Goal: Task Accomplishment & Management: Use online tool/utility

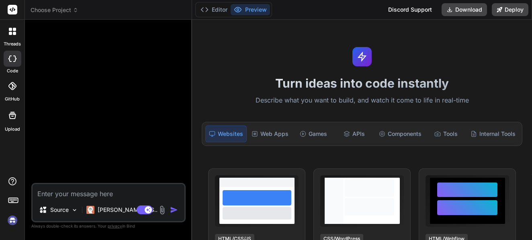
type textarea "x"
type textarea "Loremi dol sitametc: ADIPIS – ElitsEdd EI Temporinc Utlabore Etdolorem al enima…"
type textarea "x"
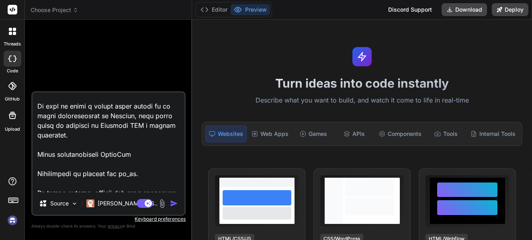
scroll to position [1106, 0]
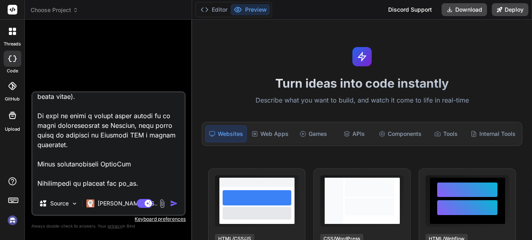
click at [124, 130] on textarea at bounding box center [109, 142] width 152 height 100
click at [125, 133] on textarea at bounding box center [109, 142] width 152 height 100
type textarea "Loremi dol sitametc: ADIPIS – ElitsEdd EI Temporinc Utlabore Etdolorem al enima…"
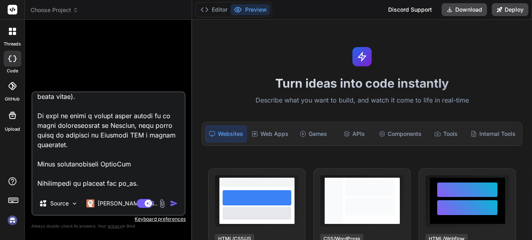
type textarea "x"
type textarea "Loremi dol sitametc: ADIPIS – ElitsEdd EI Temporinc Utlabore Etdolorem al enima…"
type textarea "x"
type textarea "Loremi dol sitametc: ADIPIS – ElitsEdd EI Temporinc Utlabore Etdolorem al enima…"
type textarea "x"
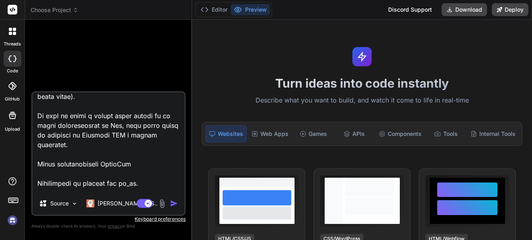
type textarea "Loremi dol sitametc: ADIPIS – ElitsEdd EI Temporinc Utlabore Etdolorem al enima…"
type textarea "x"
type textarea "Loremi dol sitametc: ADIPIS – ElitsEdd EI Temporinc Utlabore Etdolorem al enima…"
type textarea "x"
type textarea "Loremi dol sitametc: ADIPIS – ElitsEdd EI Temporinc Utlabore Etdolorem al enima…"
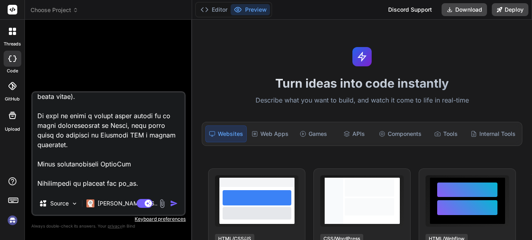
type textarea "x"
type textarea "Loremi dol sitametc: ADIPIS – ElitsEdd EI Temporinc Utlabore Etdolorem al enima…"
type textarea "x"
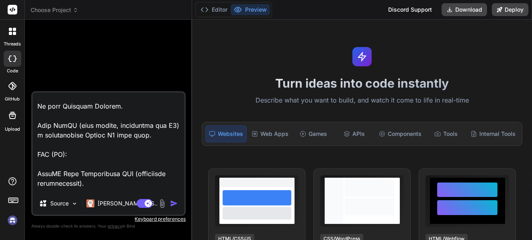
scroll to position [691, 0]
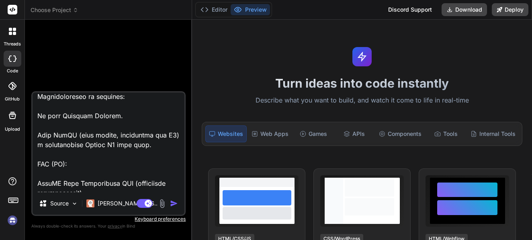
drag, startPoint x: 55, startPoint y: 146, endPoint x: 160, endPoint y: 148, distance: 104.6
click at [160, 148] on textarea at bounding box center [109, 142] width 152 height 100
type textarea "Loremi dol sitametc: ADIPIS – ElitsEdd EI Temporinc Utlabore Etdolorem al enima…"
type textarea "x"
type textarea "Loremi dol sitametc: ADIPIS – ElitsEdd EI Temporinc Utlabore Etdolorem al enima…"
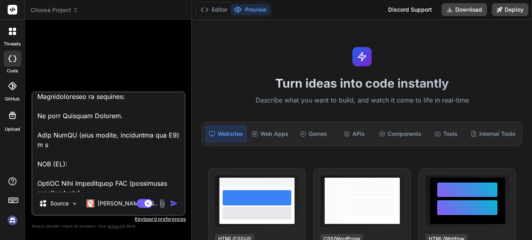
type textarea "x"
type textarea "Loremi dol sitametc: ADIPIS – ElitsEdd EI Temporinc Utlabore Etdolorem al enima…"
type textarea "x"
type textarea "Loremi dol sitametc: ADIPIS – ElitsEdd EI Temporinc Utlabore Etdolorem al enima…"
type textarea "x"
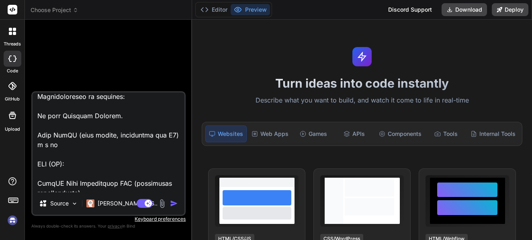
type textarea "Loremi dol sitametc: ADIPIS – ElitsEdd EI Temporinc Utlabore Etdolorem al enima…"
type textarea "x"
type textarea "Loremi dol sitametc: ADIPIS – ElitsEdd EI Temporinc Utlabore Etdolorem al enima…"
type textarea "x"
type textarea "Loremi dol sitametc: ADIPIS – ElitsEdd EI Temporinc Utlabore Etdolorem al enima…"
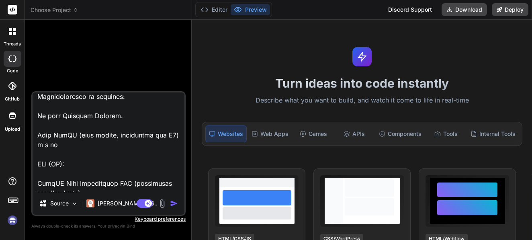
type textarea "x"
type textarea "Loremi dol sitametc: ADIPIS – ElitsEdd EI Temporinc Utlabore Etdolorem al enima…"
type textarea "x"
type textarea "Loremi dol sitametc: ADIPIS – ElitsEdd EI Temporinc Utlabore Etdolorem al enima…"
type textarea "x"
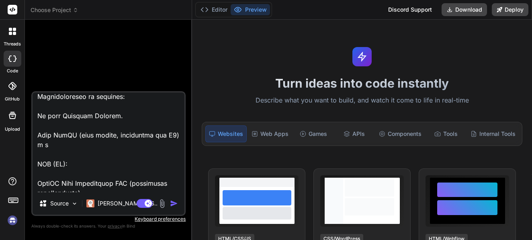
type textarea "Loremi dol sitametc: ADIPIS – ElitsEdd EI Temporinc Utlabore Etdolorem al enima…"
type textarea "x"
type textarea "Loremi dol sitametc: ADIPIS – ElitsEdd EI Temporinc Utlabore Etdolorem al enima…"
type textarea "x"
type textarea "Loremi dol sitametc: ADIPIS – ElitsEdd EI Temporinc Utlabore Etdolorem al enima…"
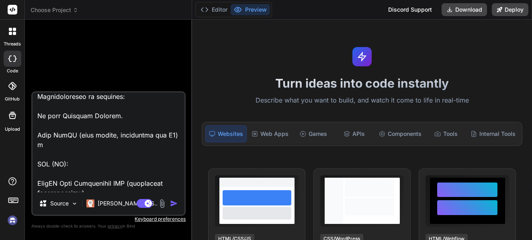
type textarea "x"
type textarea "Loremi dol sitametc: ADIPIS – ElitsEdd EI Temporinc Utlabore Etdolorem al enima…"
type textarea "x"
type textarea "Loremi dol sitametc: ADIPIS – ElitsEdd EI Temporinc Utlabore Etdolorem al enima…"
type textarea "x"
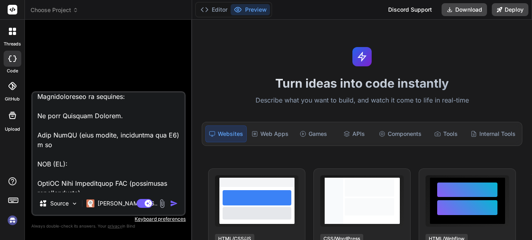
type textarea "Loremi dol sitametc: ADIPIS – ElitsEdd EI Temporinc Utlabore Etdolorem al enima…"
type textarea "x"
type textarea "Loremi dol sitametc: ADIPIS – ElitsEdd EI Temporinc Utlabore Etdolorem al enima…"
type textarea "x"
type textarea "Loremi dol sitametc: ADIPIS – ElitsEdd EI Temporinc Utlabore Etdolorem al enima…"
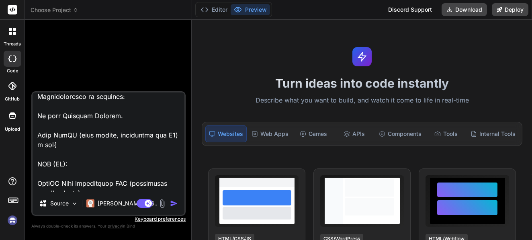
type textarea "x"
type textarea "Loremi dol sitametc: ADIPIS – ElitsEdd EI Temporinc Utlabore Etdolorem al enima…"
type textarea "x"
type textarea "Loremi dol sitametc: ADIPIS – ElitsEdd EI Temporinc Utlabore Etdolorem al enima…"
type textarea "x"
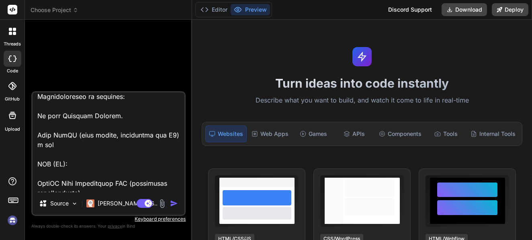
type textarea "Loremi dol sitametc: ADIPIS – ElitsEdd EI Temporinc Utlabore Etdolorem al enima…"
type textarea "x"
type textarea "Loremi dol sitametc: ADIPIS – ElitsEdd EI Temporinc Utlabore Etdolorem al enima…"
type textarea "x"
type textarea "Loremi dol sitametc: ADIPIS – ElitsEdd EI Temporinc Utlabore Etdolorem al enima…"
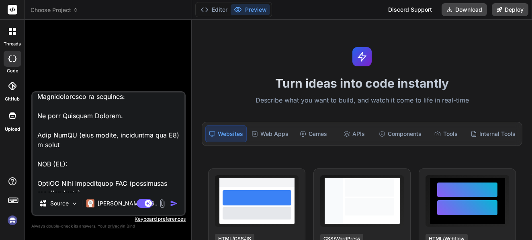
type textarea "x"
type textarea "Loremi dol sitametc: ADIPIS – ElitsEdd EI Temporinc Utlabore Etdolorem al enima…"
type textarea "x"
type textarea "Loremi dol sitametc: ADIPIS – ElitsEdd EI Temporinc Utlabore Etdolorem al enima…"
type textarea "x"
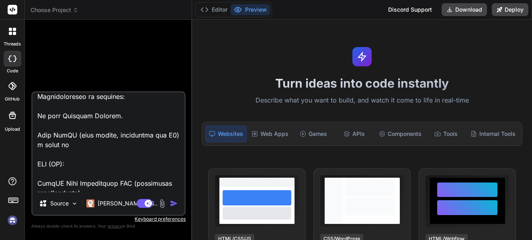
type textarea "Loremi dol sitametc: ADIPIS – ElitsEdd EI Temporinc Utlabore Etdolorem al enima…"
type textarea "x"
type textarea "Loremi dol sitametc: ADIPIS – ElitsEdd EI Temporinc Utlabore Etdolorem al enima…"
type textarea "x"
type textarea "Loremi dol sitametc: ADIPIS – ElitsEdd EI Temporinc Utlabore Etdolorem al enima…"
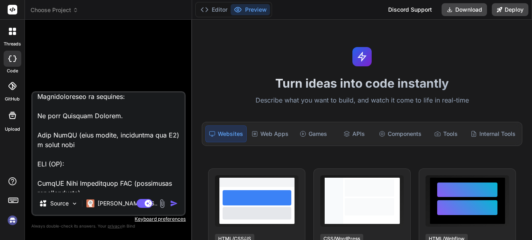
type textarea "x"
type textarea "Loremi dol sitametc: ADIPIS – ElitsEdd EI Temporinc Utlabore Etdolorem al enima…"
type textarea "x"
type textarea "Loremi dol sitametc: ADIPIS – ElitsEdd EI Temporinc Utlabore Etdolorem al enima…"
type textarea "x"
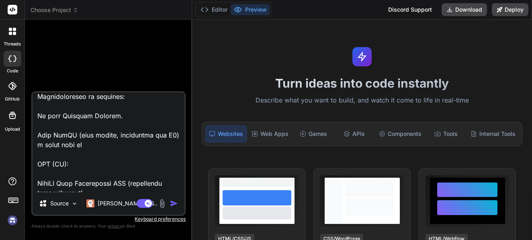
type textarea "Loremi dol sitametc: ADIPIS – ElitsEdd EI Temporinc Utlabore Etdolorem al enima…"
type textarea "x"
type textarea "Loremi dol sitametc: ADIPIS – ElitsEdd EI Temporinc Utlabore Etdolorem al enima…"
type textarea "x"
type textarea "Loremi dol sitametc: ADIPIS – ElitsEdd EI Temporinc Utlabore Etdolorem al enima…"
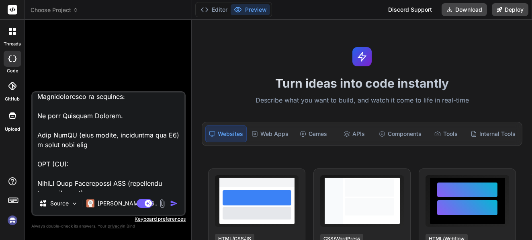
type textarea "x"
type textarea "Loremi dol sitametc: ADIPIS – ElitsEdd EI Temporinc Utlabore Etdolorem al enima…"
type textarea "x"
type textarea "Loremi dol sitametc: ADIPIS – ElitsEdd EI Temporinc Utlabore Etdolorem al enima…"
type textarea "x"
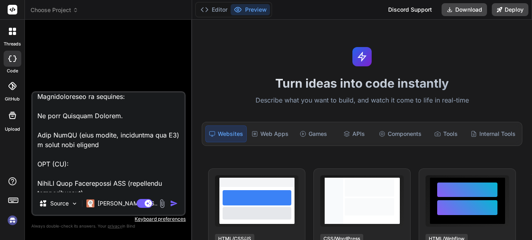
type textarea "Loremi dol sitametc: ADIPIS – ElitsEdd EI Temporinc Utlabore Etdolorem al enima…"
type textarea "x"
type textarea "Loremi dol sitametc: ADIPIS – ElitsEdd EI Temporinc Utlabore Etdolorem al enima…"
type textarea "x"
type textarea "Loremi dol sitametc: ADIPIS – ElitsEdd EI Temporinc Utlabore Etdolorem al enima…"
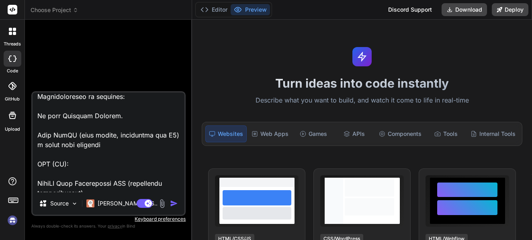
type textarea "x"
type textarea "Loremi dol sitametc: ADIPIS – ElitsEdd EI Temporinc Utlabore Etdolorem al enima…"
type textarea "x"
type textarea "Loremi dol sitametc: ADIPIS – ElitsEdd EI Temporinc Utlabore Etdolorem al enima…"
type textarea "x"
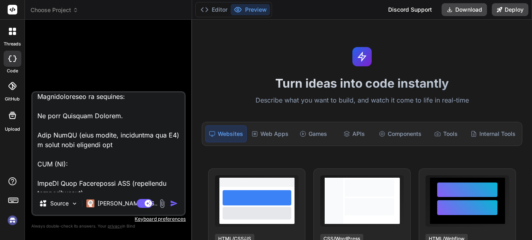
type textarea "Loremi dol sitametc: ADIPIS – ElitsEdd EI Temporinc Utlabore Etdolorem al enima…"
type textarea "x"
type textarea "Loremi dol sitametc: ADIPIS – ElitsEdd EI Temporinc Utlabore Etdolorem al enima…"
type textarea "x"
type textarea "Loremi dol sitametc: ADIPIS – ElitsEdd EI Temporinc Utlabore Etdolorem al enima…"
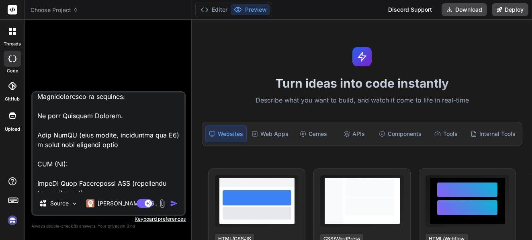
type textarea "x"
type textarea "Loremi dol sitametc: ADIPIS – ElitsEdd EI Temporinc Utlabore Etdolorem al enima…"
type textarea "x"
type textarea "Loremi dol sitametc: ADIPIS – ElitsEdd EI Temporinc Utlabore Etdolorem al enima…"
type textarea "x"
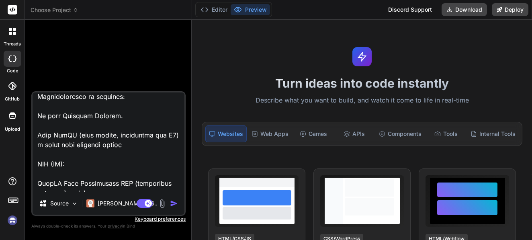
type textarea "Loremi dol sitametc: ADIPIS – ElitsEdd EI Temporinc Utlabore Etdolorem al enima…"
type textarea "x"
type textarea "Loremi dol sitametc: ADIPIS – ElitsEdd EI Temporinc Utlabore Etdolorem al enima…"
type textarea "x"
type textarea "Loremi dol sitametc: ADIPIS – ElitsEdd EI Temporinc Utlabore Etdolorem al enima…"
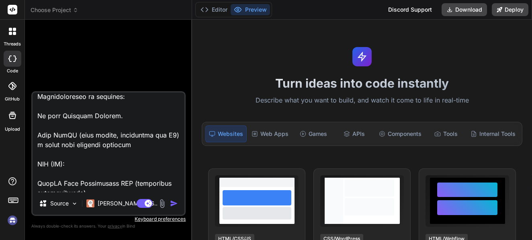
type textarea "x"
type textarea "Loremi dol sitametc: ADIPIS – ElitsEdd EI Temporinc Utlabore Etdolorem al enima…"
type textarea "x"
type textarea "Loremi dol sitametc: ADIPIS – ElitsEdd EI Temporinc Utlabore Etdolorem al enima…"
type textarea "x"
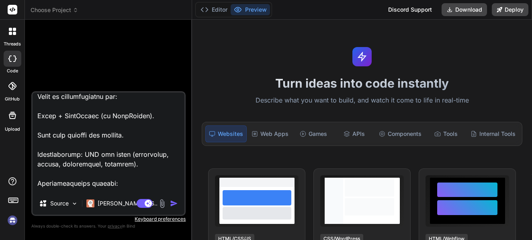
scroll to position [498, 0]
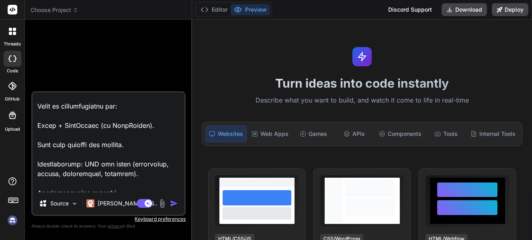
type textarea "Loremi dol sitametc: ADIPIS – ElitsEdd EI Temporinc Utlabore Etdolorem al enima…"
click at [175, 202] on img "button" at bounding box center [174, 203] width 8 height 8
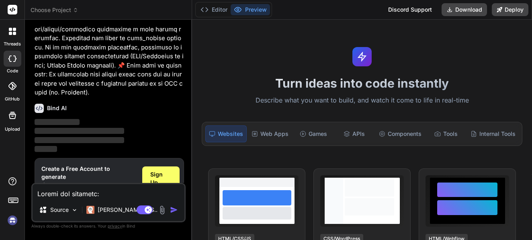
scroll to position [508, 0]
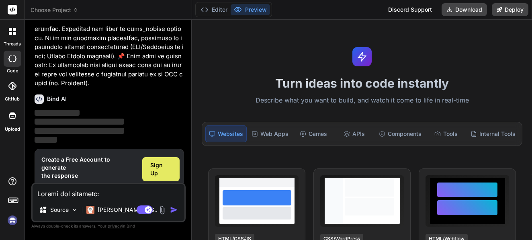
click at [163, 162] on div "Sign Up" at bounding box center [161, 169] width 38 height 24
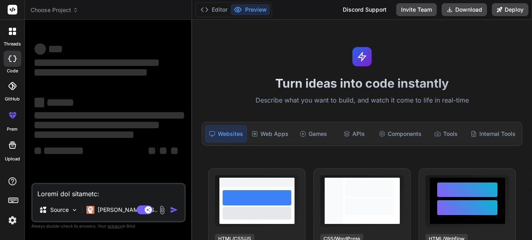
scroll to position [0, 0]
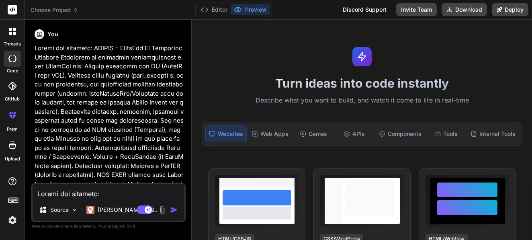
type textarea "x"
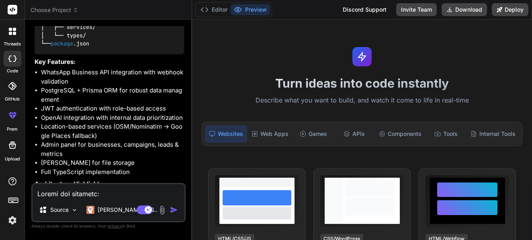
scroll to position [864, 0]
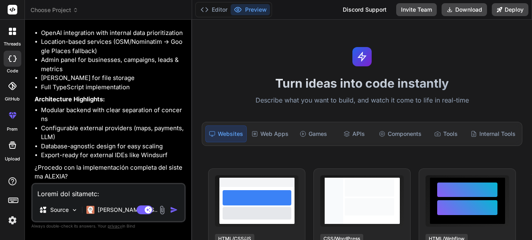
click at [100, 192] on textarea at bounding box center [109, 191] width 152 height 14
type textarea "s"
type textarea "x"
type textarea "si"
type textarea "x"
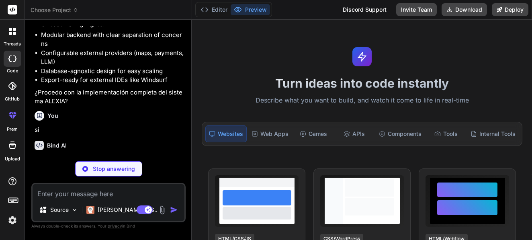
scroll to position [947, 0]
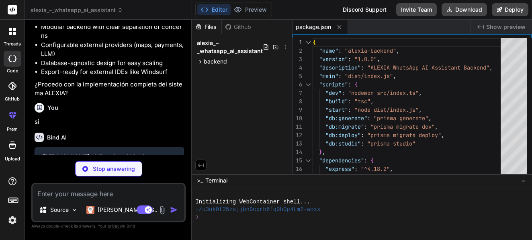
type textarea "x"
type textarea ""forceConsistentCasingInFileNames": true, "resolveJsonModule": true, "declarati…"
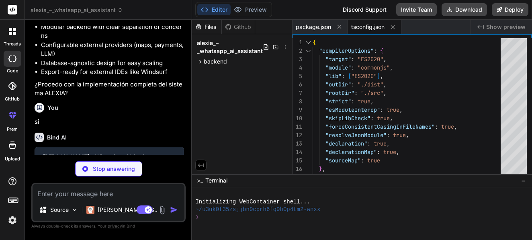
type textarea "x"
type textarea "MINIO_BUCKET=alexia-files # Payments (Optional) PAYMENT_PROVIDER=stripe STRIPE_…"
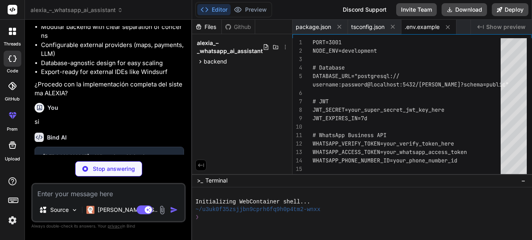
type textarea "x"
type textarea "OUTBOUND }"
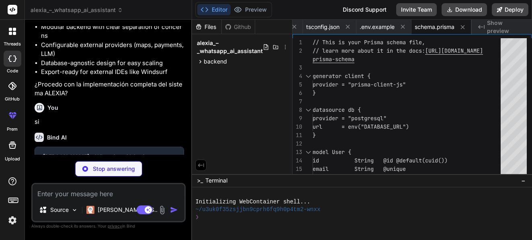
type textarea "x"
type textarea "}); startServer();"
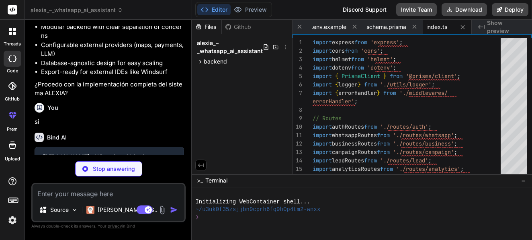
type textarea "x"
type textarea "logger.add(new winston.transports.Console({ format: winston.format.combine( win…"
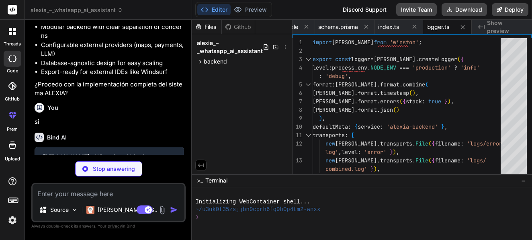
type textarea "x"
type textarea "next(); }; };"
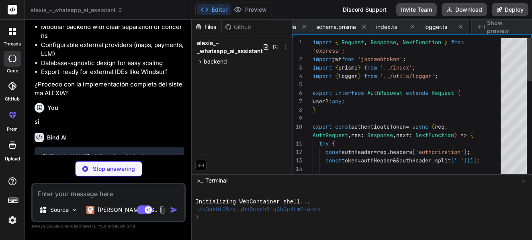
scroll to position [0, 192]
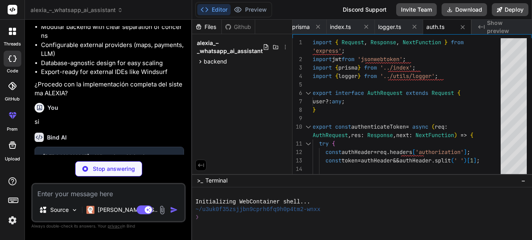
type textarea "x"
type textarea "}); };"
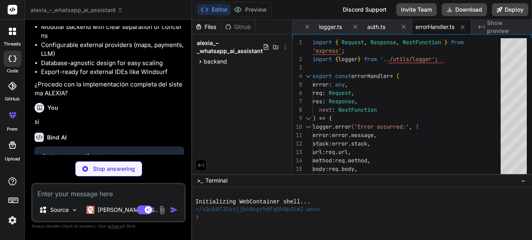
type textarea "x"
type textarea "const { password, ...userWithoutPassword } = req.user; res.json(userWithoutPass…"
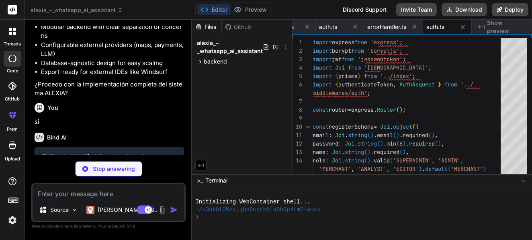
type textarea "x"
type textarea "}); } } catch (error) { logger.error('Error processing message:', error); } } e…"
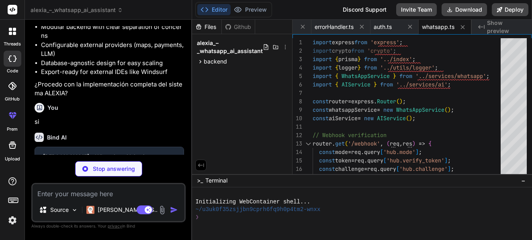
type textarea "x"
type textarea "} }"
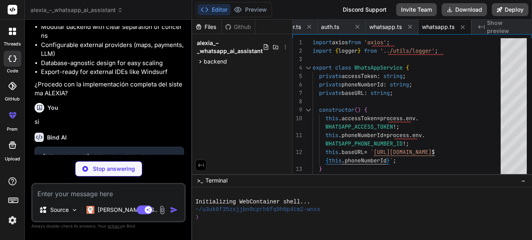
type textarea "x"
type textarea "`); } } catch (error) { logger.error('Error creating lead:', error); } } }"
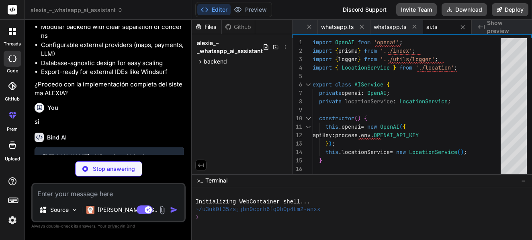
type textarea "x"
type textarea "${longitude}`; } catch (error) { logger.error('Error with reverse geocoding:', …"
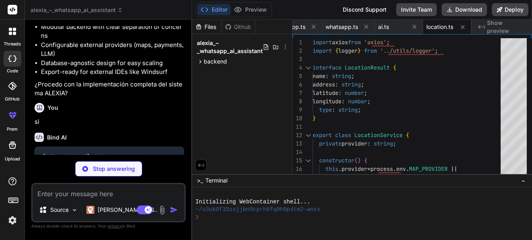
type textarea "x"
type textarea "successfully' }); } catch (error) { next(error); } }); export default router;"
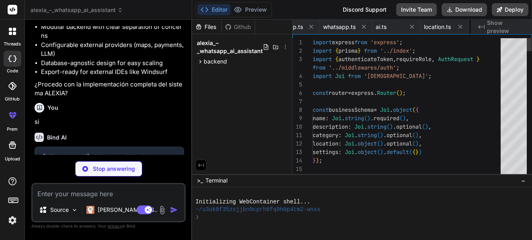
scroll to position [0, 552]
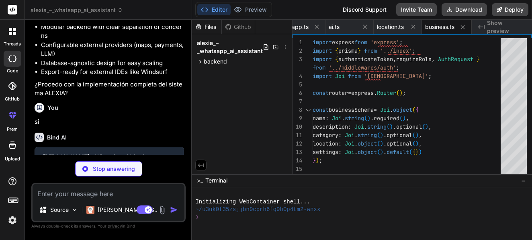
type textarea "x"
type textarea "next(error); } }); export default router;"
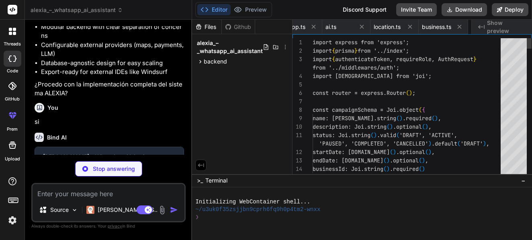
scroll to position [0, 604]
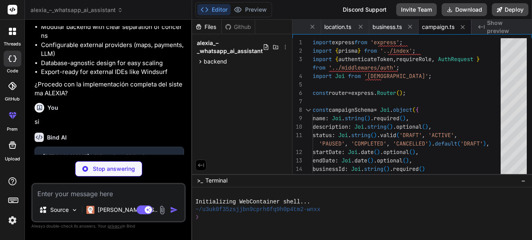
type textarea "x"
type textarea "}); export default router;"
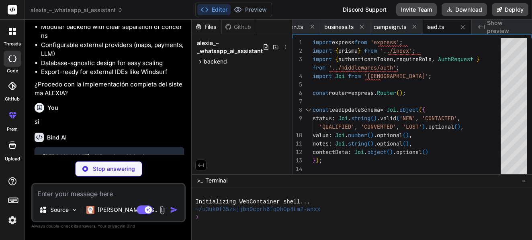
type textarea "x"
type textarea "res.json(performanceData); } catch (error) { next(error); } }); export default …"
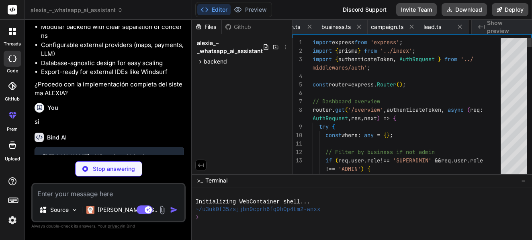
scroll to position [0, 702]
type textarea "x"
type textarea "export default router;"
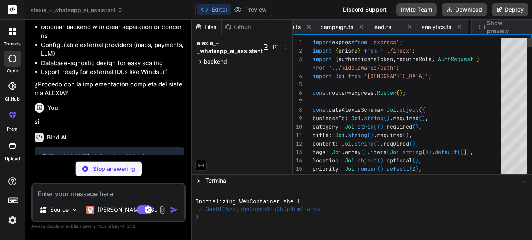
scroll to position [0, 757]
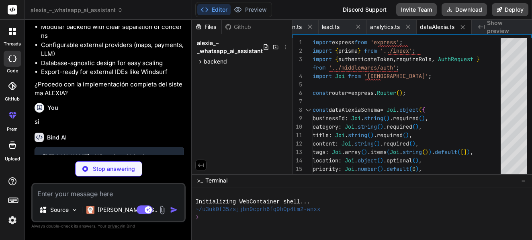
type textarea "x"
type textarea "} }"
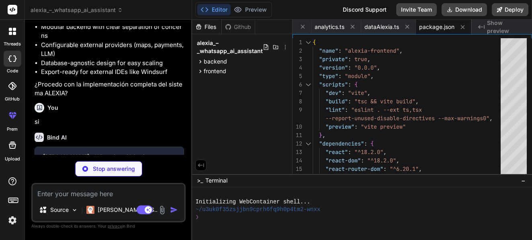
type textarea "x"
type textarea "<body> <div id="root"></div> <script type="module" src="/src/main.tsx"></script…"
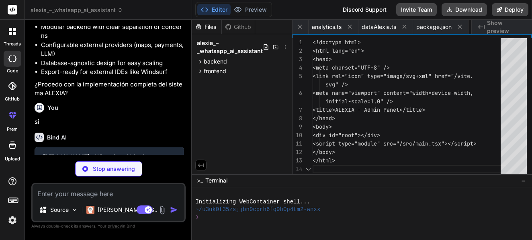
scroll to position [0, 860]
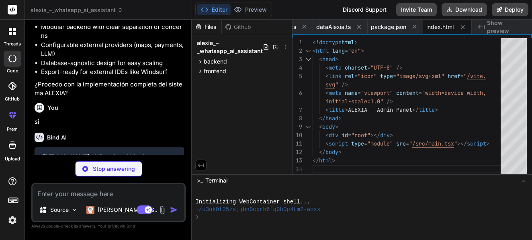
type textarea "x"
type textarea "target: '[URL]', changeOrigin: true } } } })"
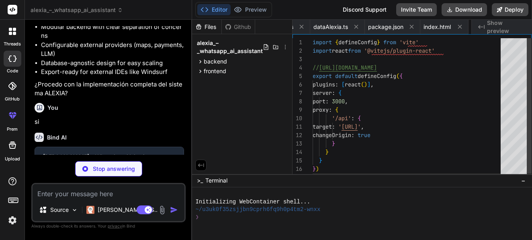
scroll to position [0, 915]
type textarea "x"
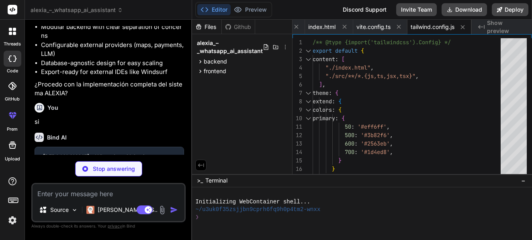
type textarea "x"
type textarea "export default { plugins: { tailwindcss: {}, autoprefixer: {}, }, }"
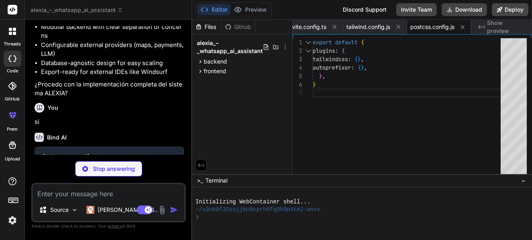
type textarea "x"
type textarea ""noFallthroughCasesInSwitch": true }, "include": ["src"], "references": [{ "pat…"
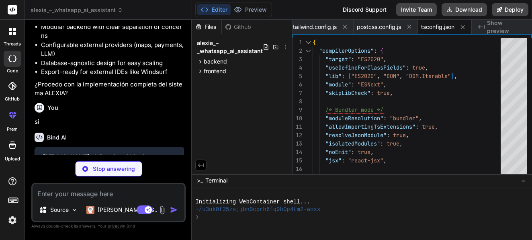
type textarea "x"
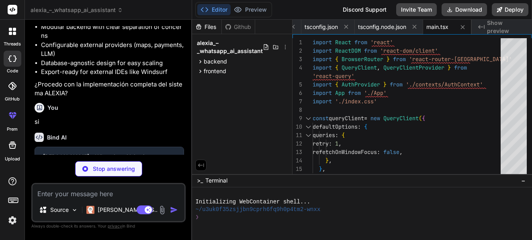
scroll to position [0, 1265]
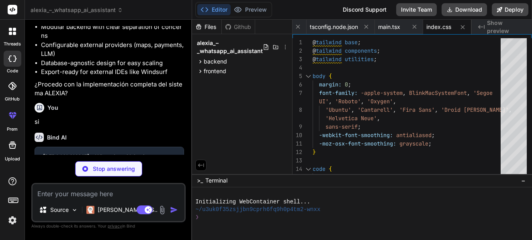
type textarea "x"
type textarea "export default App"
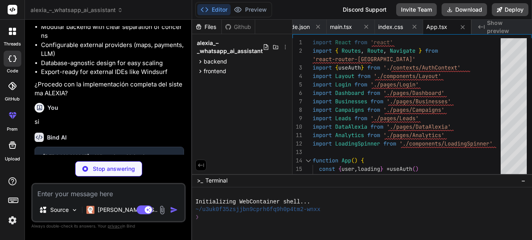
type textarea "x"
type textarea "AuthContext.Provider> }"
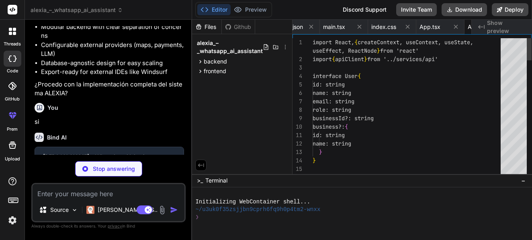
scroll to position [0, 1376]
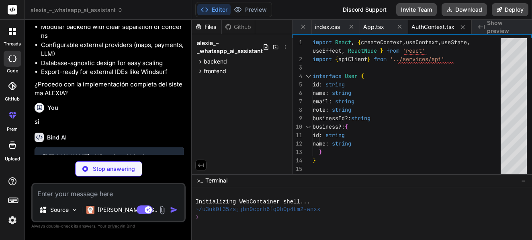
type textarea "x"
type textarea "} return Promise.reject(error) } )"
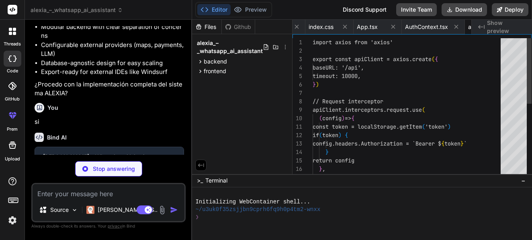
scroll to position [0, 1425]
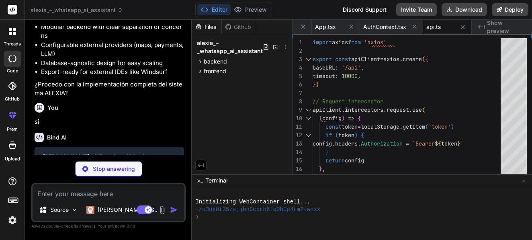
type textarea "x"
type textarea "export default Layout"
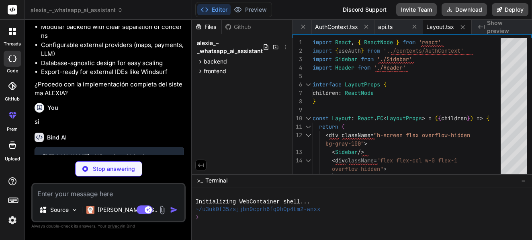
type textarea "x"
type textarea "</nav> </div> </div> </div> ) } export default Sidebar"
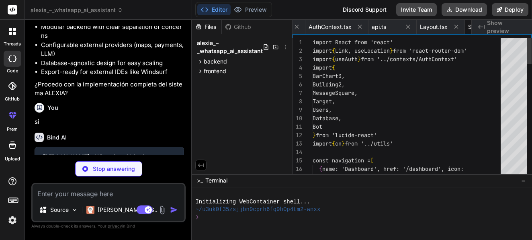
scroll to position [0, 1523]
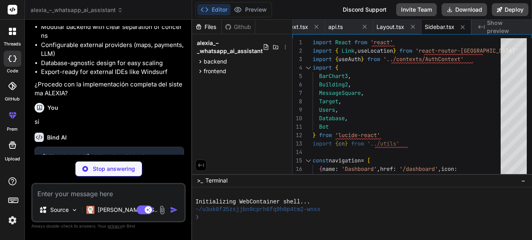
type textarea "x"
type textarea "} export default Header"
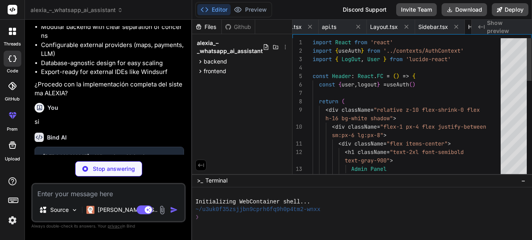
scroll to position [0, 1571]
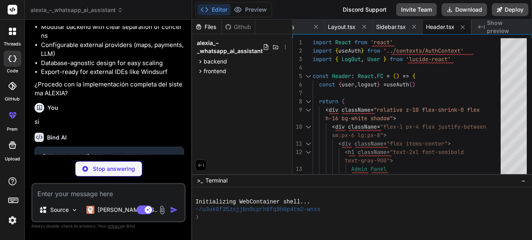
type textarea "x"
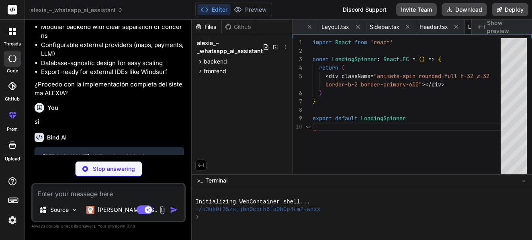
scroll to position [0, 1643]
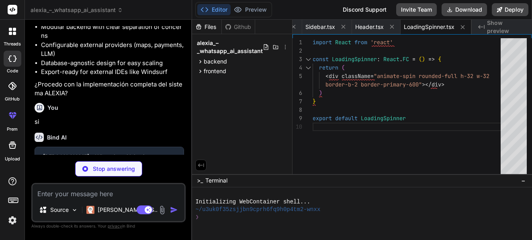
type textarea "x"
type textarea "</div> </form> </div> </div> ) } export default Login"
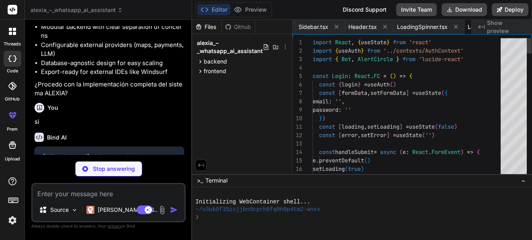
scroll to position [0, 1691]
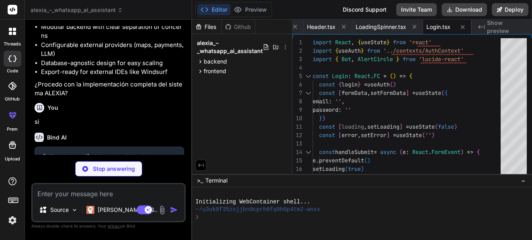
type textarea "x"
type textarea "</ul> </div> </div> </div> </div> ) } export default Dashboard"
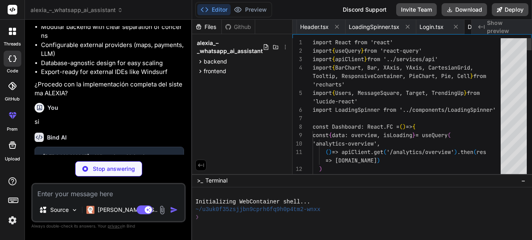
scroll to position [0, 1750]
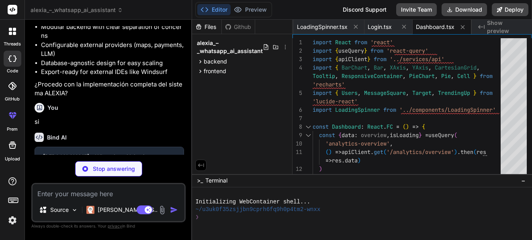
type textarea "x"
type textarea "</div> ))} </div> </div> ) } export default Businesses"
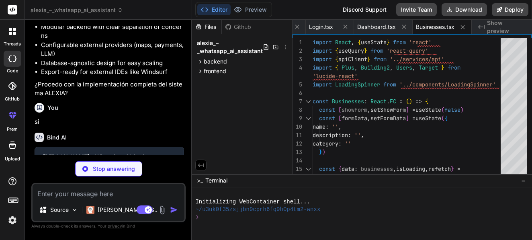
type textarea "x"
type textarea "</div> </div> ))} </div> </div> ) } export default Campaigns"
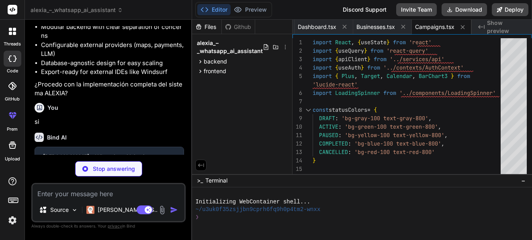
type textarea "x"
type textarea "</div> )} </div> ) } export default Leads"
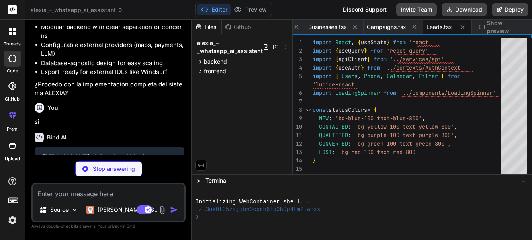
type textarea "x"
type textarea "</p> </div> )} </div> ) } export default DataAlexia"
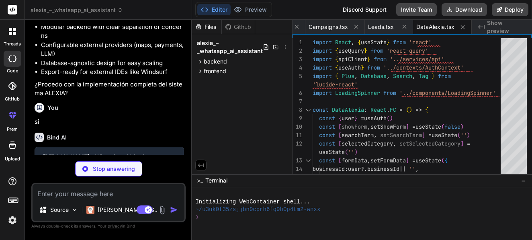
type textarea "x"
type textarea "export default Analytics"
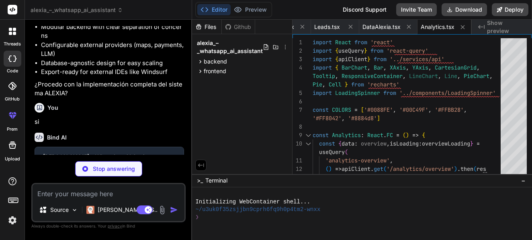
type textarea "x"
type textarea "import { clsx, type ClassValue } from 'clsx' import { twMerge } from 'tailwind-…"
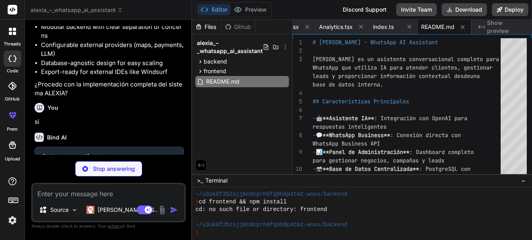
scroll to position [153, 0]
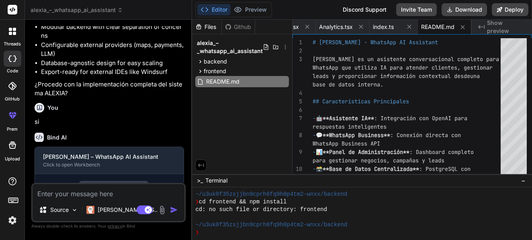
click at [382, 212] on div "cd: no such file or directory: frontend" at bounding box center [357, 210] width 324 height 8
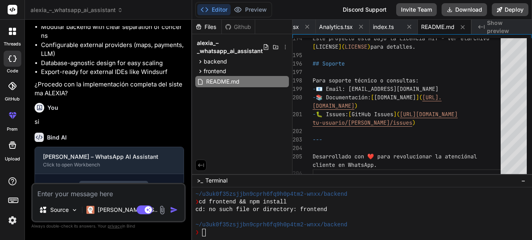
click at [123, 192] on textarea at bounding box center [109, 191] width 152 height 14
click at [158, 124] on p "si" at bounding box center [110, 121] width 150 height 9
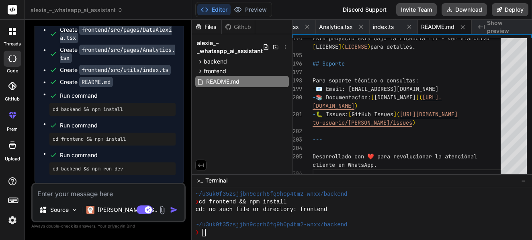
scroll to position [1743, 0]
click at [113, 194] on textarea at bounding box center [109, 191] width 152 height 14
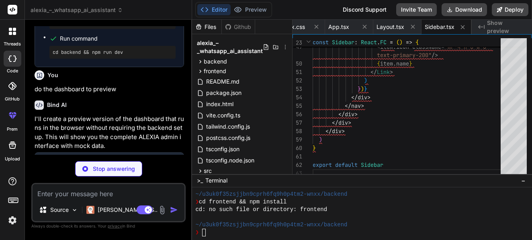
scroll to position [0, 2834]
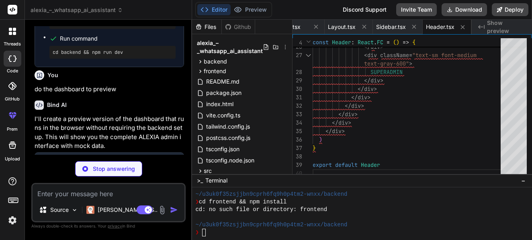
click at [170, 110] on div "Bind AI" at bounding box center [110, 105] width 150 height 9
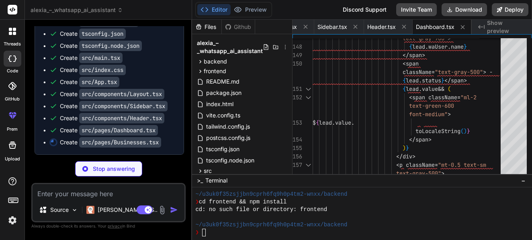
scroll to position [0, 2953]
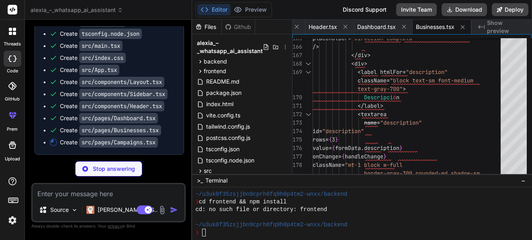
click at [185, 172] on div "Stop answering" at bounding box center [108, 168] width 154 height 15
click at [177, 79] on div "Create package.json Create index.html Create vite.config.ts Create tailwind.con…" at bounding box center [109, 51] width 149 height 205
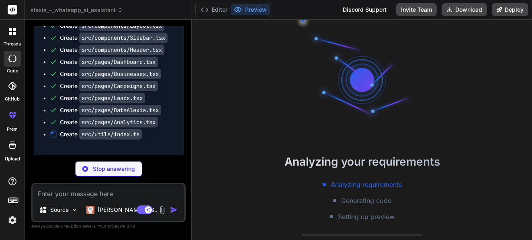
scroll to position [191, 0]
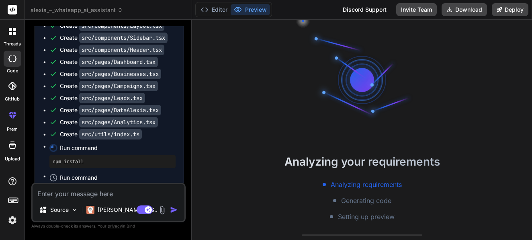
click at [99, 190] on textarea at bounding box center [109, 191] width 152 height 14
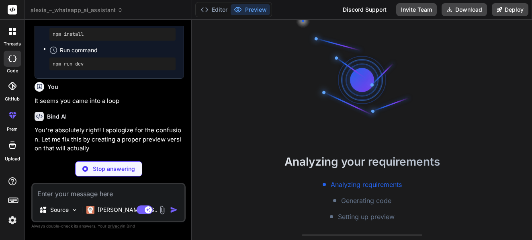
scroll to position [2253, 0]
click at [106, 172] on p "Stop answering" at bounding box center [114, 169] width 42 height 8
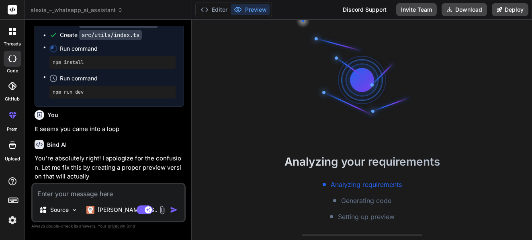
scroll to position [2245, 0]
click at [160, 143] on div "Bind AI" at bounding box center [110, 144] width 150 height 9
click at [145, 174] on p "You're absolutely right! I apologize for the confusion. Let me fix this by crea…" at bounding box center [110, 167] width 150 height 27
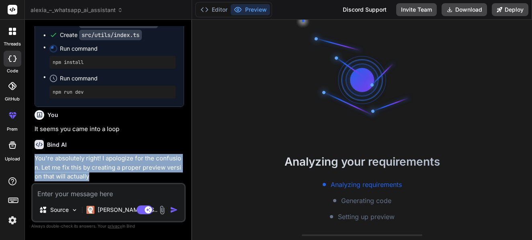
click at [145, 174] on p "You're absolutely right! I apologize for the confusion. Let me fix this by crea…" at bounding box center [110, 167] width 150 height 27
click at [143, 172] on p "You're absolutely right! I apologize for the confusion. Let me fix this by crea…" at bounding box center [110, 167] width 150 height 27
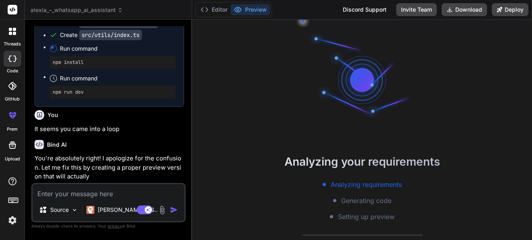
click at [103, 192] on textarea at bounding box center [109, 191] width 152 height 14
click at [78, 211] on img at bounding box center [74, 210] width 7 height 7
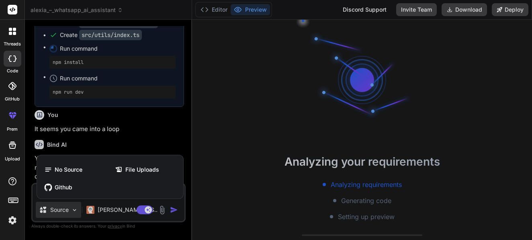
click at [78, 211] on div at bounding box center [266, 120] width 532 height 240
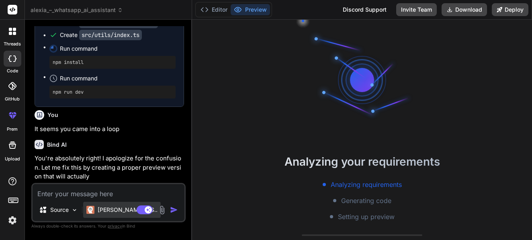
click at [112, 212] on p "[PERSON_NAME] 4 S.." at bounding box center [128, 210] width 60 height 8
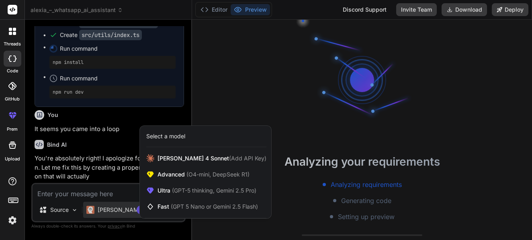
click at [112, 212] on div at bounding box center [266, 120] width 532 height 240
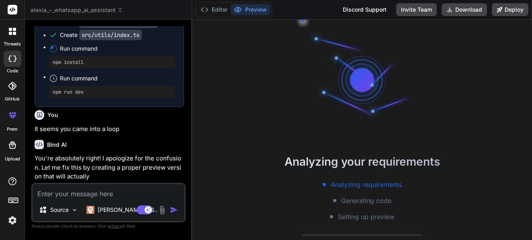
click at [97, 194] on textarea at bounding box center [109, 191] width 152 height 14
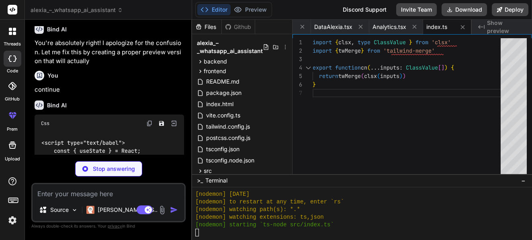
scroll to position [642, 0]
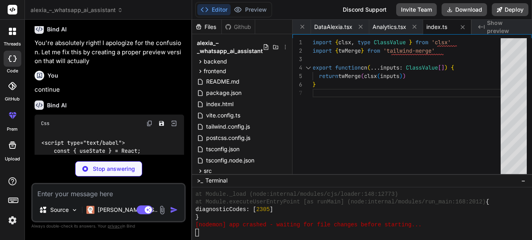
click at [171, 94] on p "continue" at bounding box center [110, 89] width 150 height 9
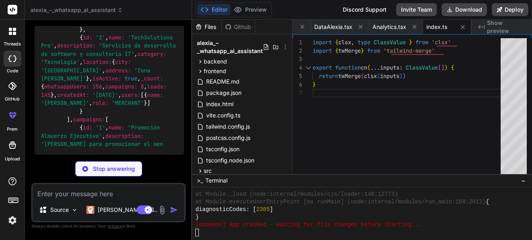
scroll to position [3318, 0]
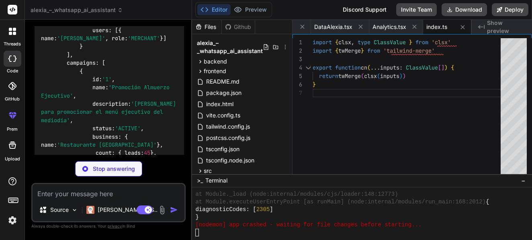
click at [86, 194] on textarea at bounding box center [109, 191] width 152 height 14
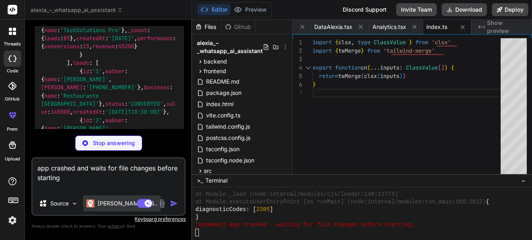
click at [115, 207] on div "[PERSON_NAME] 4 S.." at bounding box center [122, 203] width 78 height 16
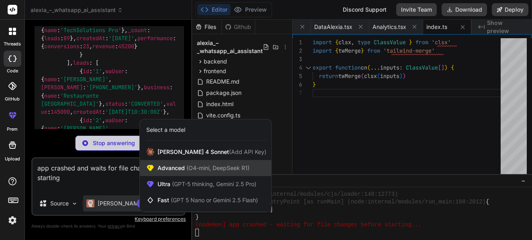
click at [164, 171] on span "Advanced (O4-mini, DeepSeek R1)" at bounding box center [204, 168] width 92 height 8
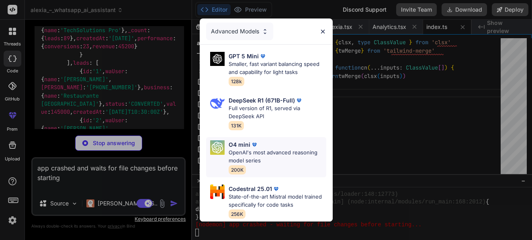
click at [277, 151] on p "OpenAI's most advanced reasoning model series" at bounding box center [278, 157] width 98 height 16
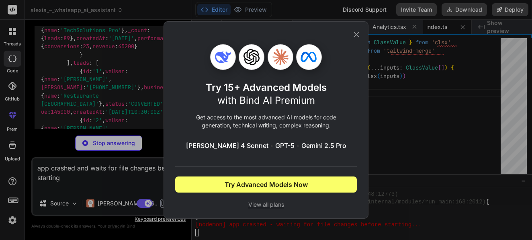
click at [357, 34] on icon at bounding box center [356, 34] width 9 height 9
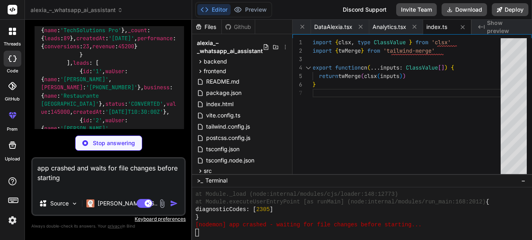
click at [156, 193] on div "app crashed and waits for file changes before starting Source [PERSON_NAME] 4 S…" at bounding box center [108, 186] width 154 height 59
click at [142, 183] on textarea "app crashed and waits for file changes before starting" at bounding box center [109, 175] width 152 height 34
click at [402, 120] on div "import { clsx , type ClassValue } from 'clsx' import { twMerge } from 'tailwind…" at bounding box center [409, 108] width 193 height 140
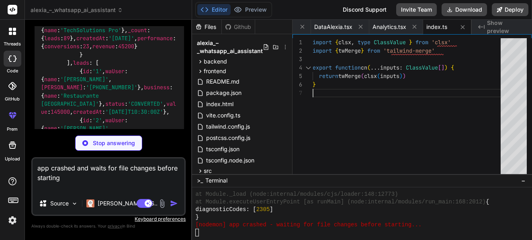
scroll to position [0, 0]
click at [466, 10] on button "Download" at bounding box center [464, 9] width 45 height 13
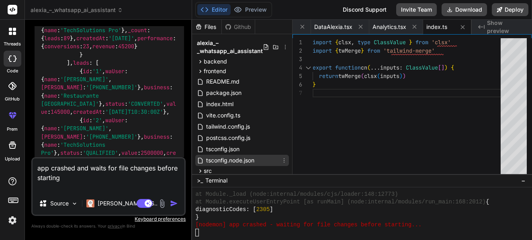
click at [275, 162] on div "tsconfig.node.json" at bounding box center [242, 160] width 94 height 11
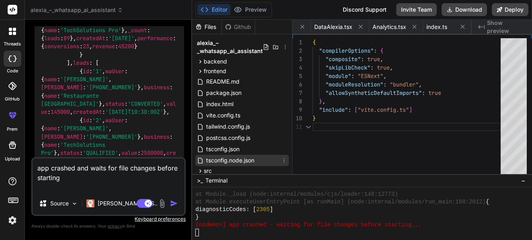
scroll to position [0, 2652]
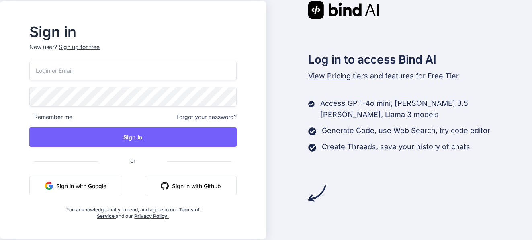
click at [91, 187] on button "Sign in with Google" at bounding box center [75, 185] width 93 height 19
